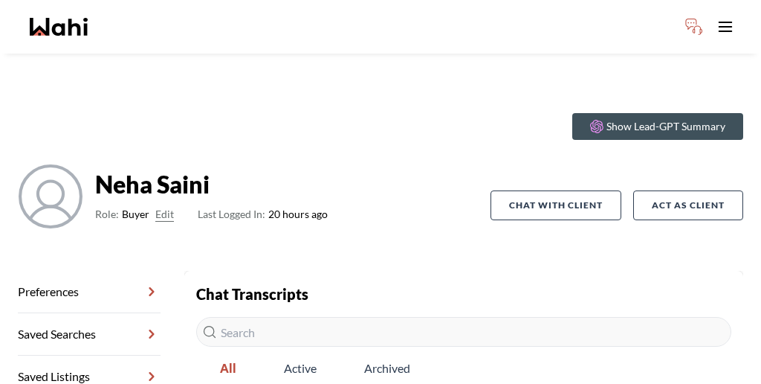
scroll to position [90, 0]
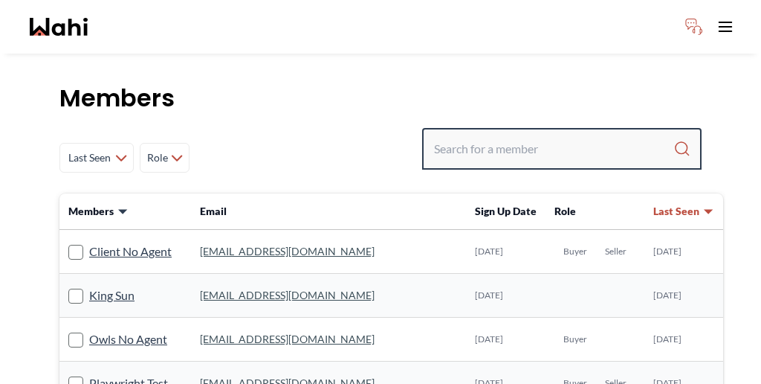
click at [554, 135] on input "Search input" at bounding box center [553, 148] width 239 height 27
type input "vaz"
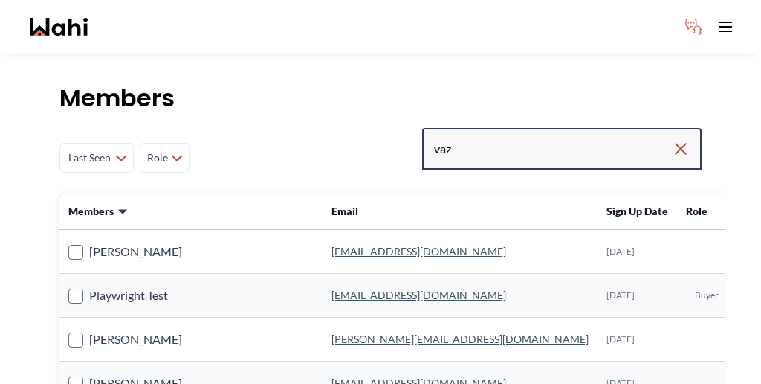
click at [535, 135] on input "vaz" at bounding box center [553, 148] width 238 height 27
type input "[PERSON_NAME]"
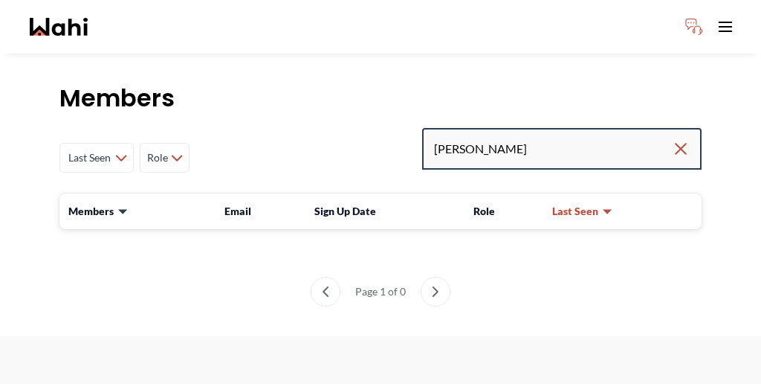
drag, startPoint x: 562, startPoint y: 114, endPoint x: 447, endPoint y: 113, distance: 115.2
click at [447, 128] on div "Last Seen Less day than [DATE] [DATE] - [DATE] [DATE] - [DATE] [DATE] - [DATE] …" at bounding box center [380, 157] width 642 height 59
type input "[PERSON_NAME]"
drag, startPoint x: 567, startPoint y: 115, endPoint x: 438, endPoint y: 115, distance: 128.6
click at [439, 128] on div "Last Seen Less day than [DATE] [DATE] - [DATE] [DATE] - [DATE] [DATE] - [DATE] …" at bounding box center [380, 157] width 642 height 59
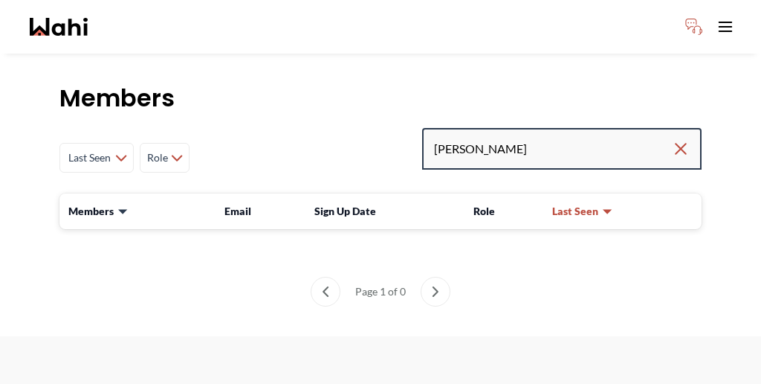
paste input "[EMAIL_ADDRESS][DOMAIN_NAME]"
type input "[EMAIL_ADDRESS][DOMAIN_NAME]"
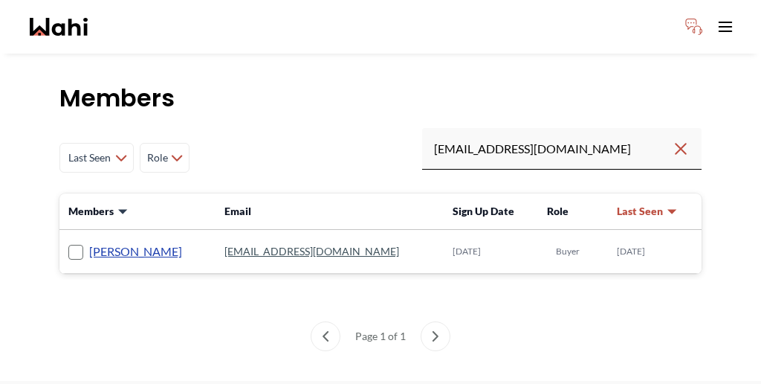
click at [109, 242] on link "Jason Brown" at bounding box center [135, 251] width 93 height 19
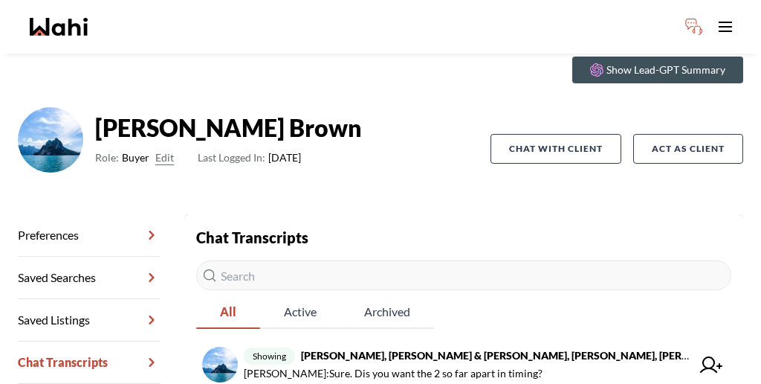
scroll to position [51, 0]
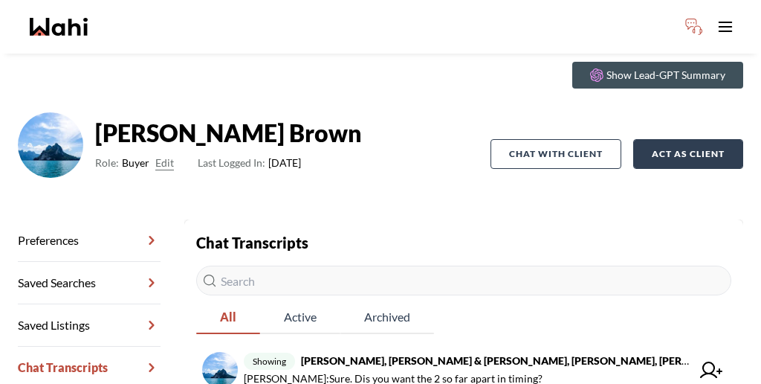
click at [685, 139] on button "Act as Client" at bounding box center [688, 154] width 110 height 30
